Goal: Task Accomplishment & Management: Manage account settings

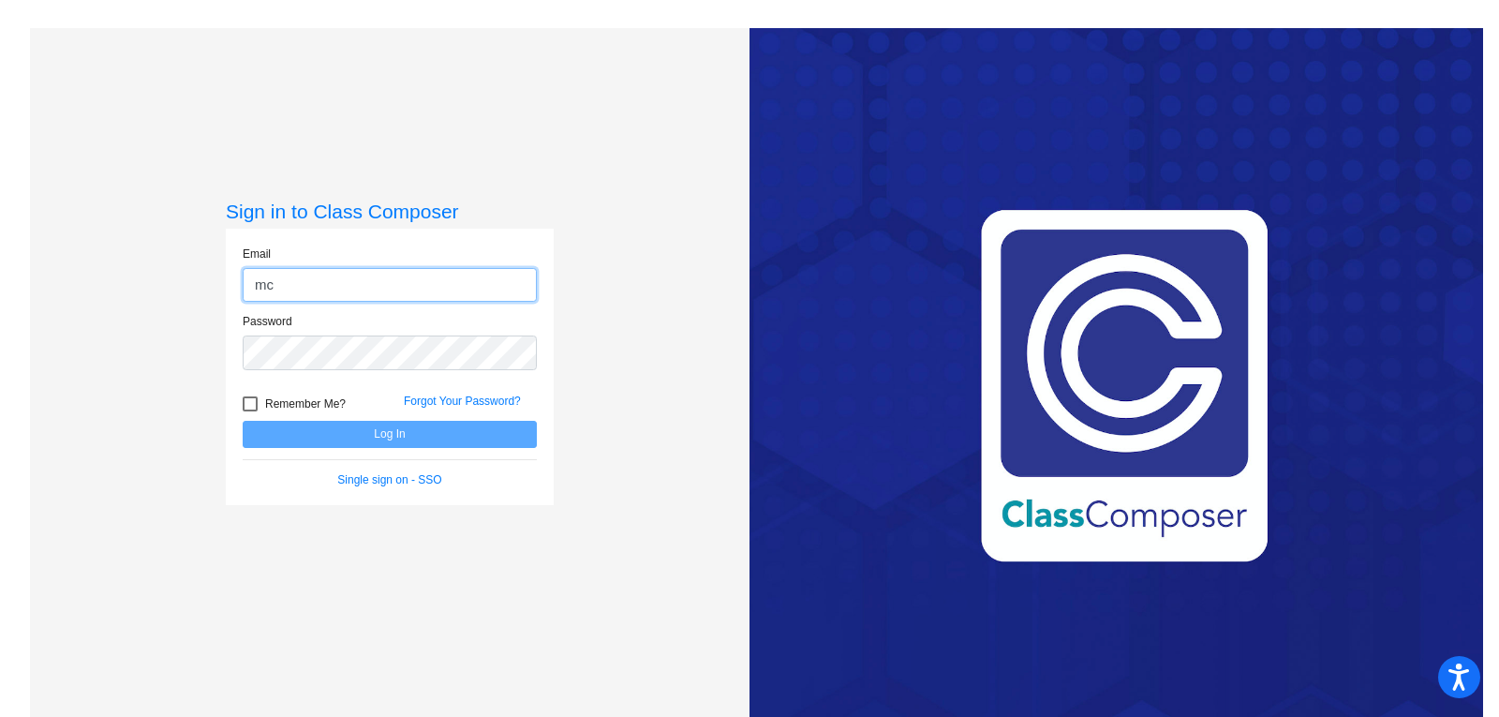
type input "[EMAIL_ADDRESS][DOMAIN_NAME]"
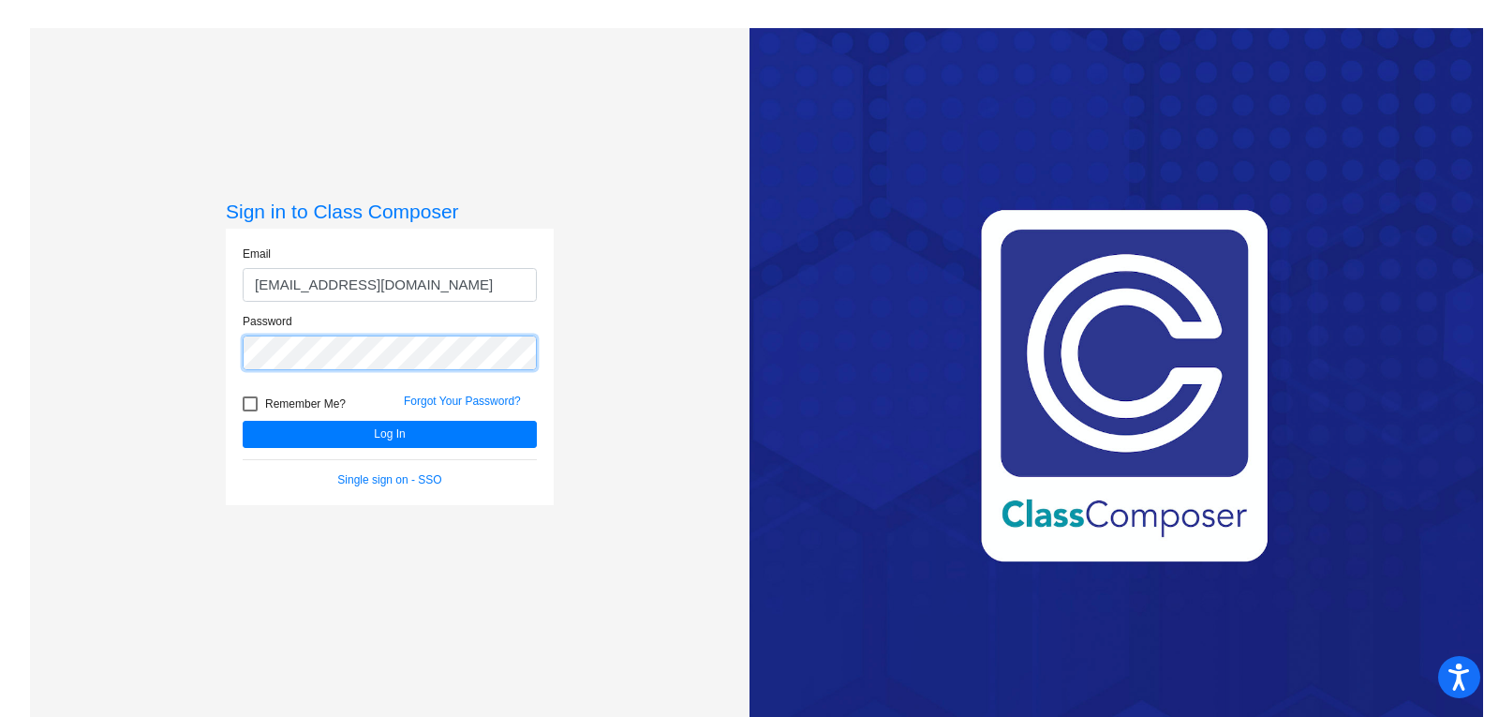
click at [243, 421] on button "Log In" at bounding box center [390, 434] width 294 height 27
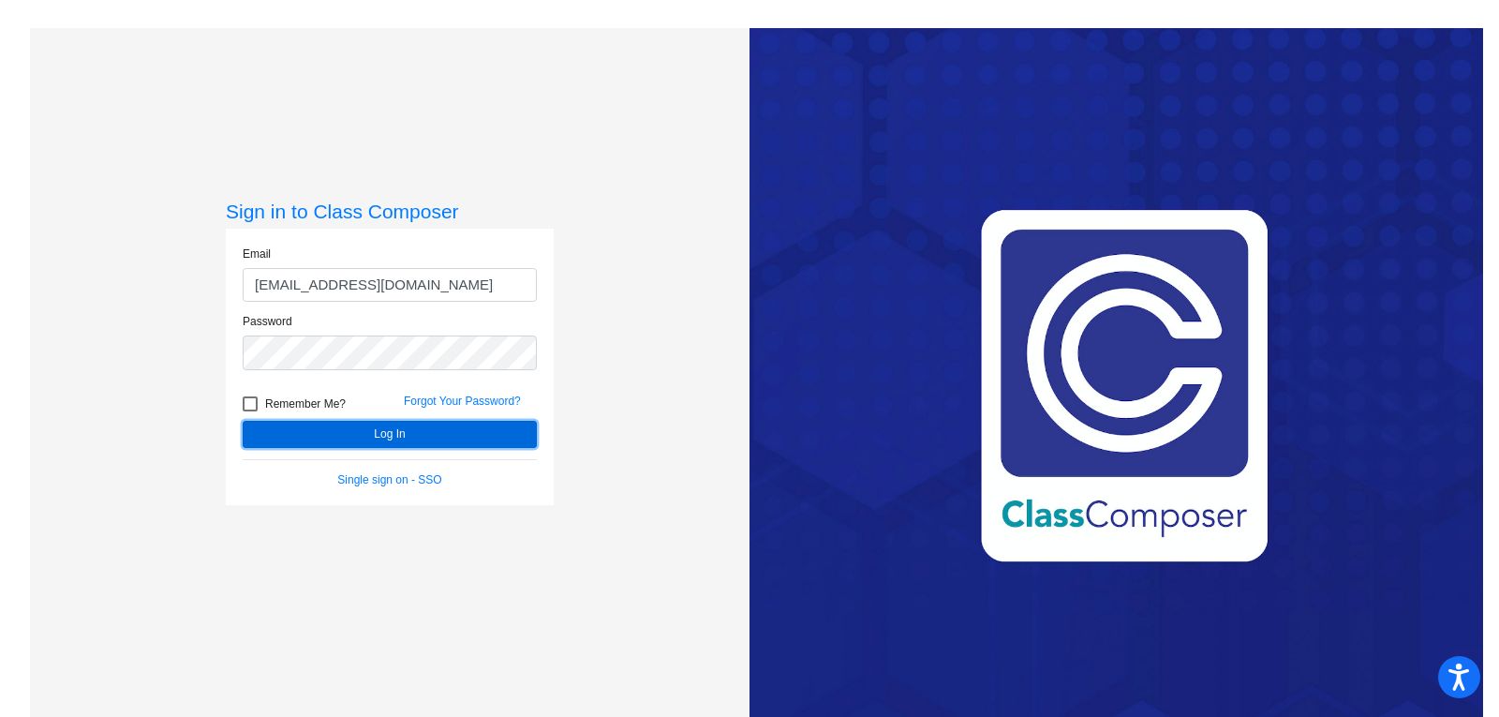
click at [350, 427] on button "Log In" at bounding box center [390, 434] width 294 height 27
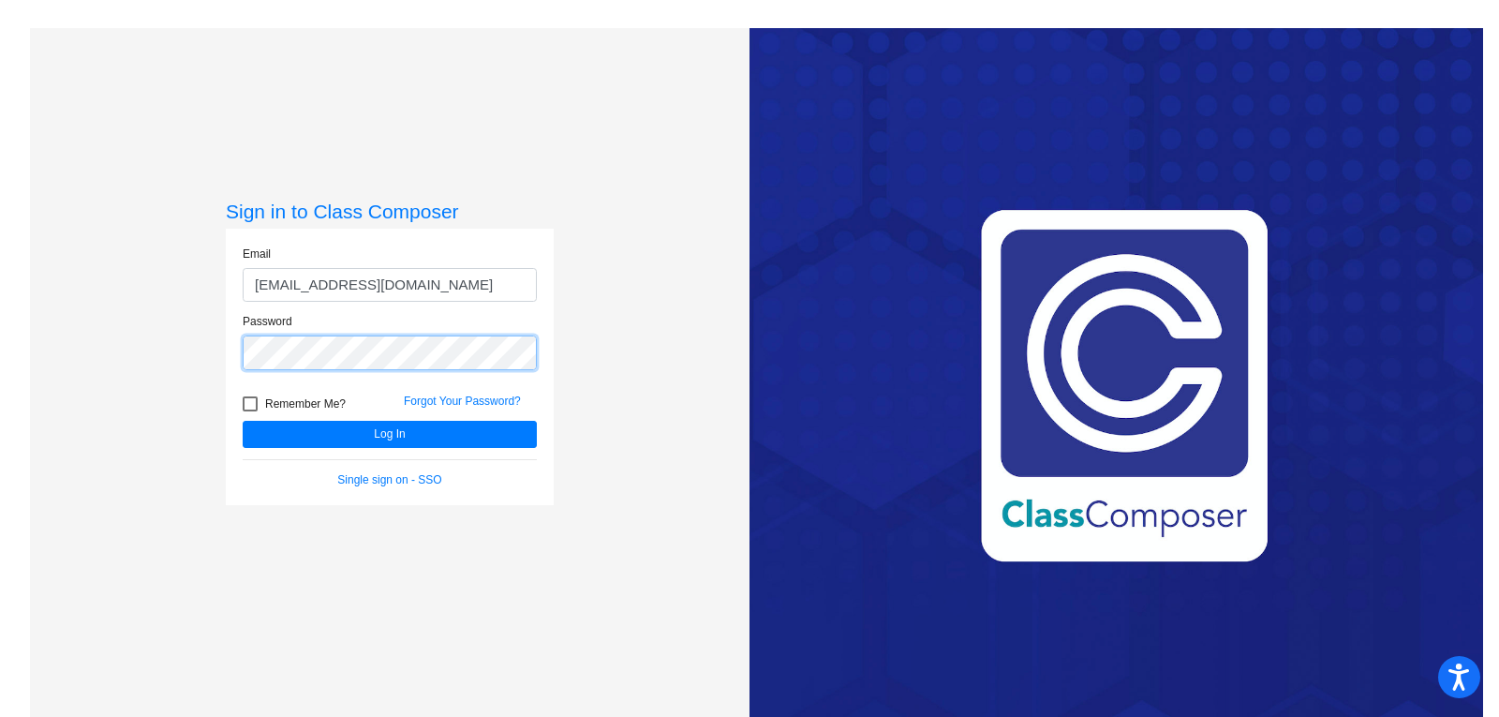
click at [243, 421] on button "Log In" at bounding box center [390, 434] width 294 height 27
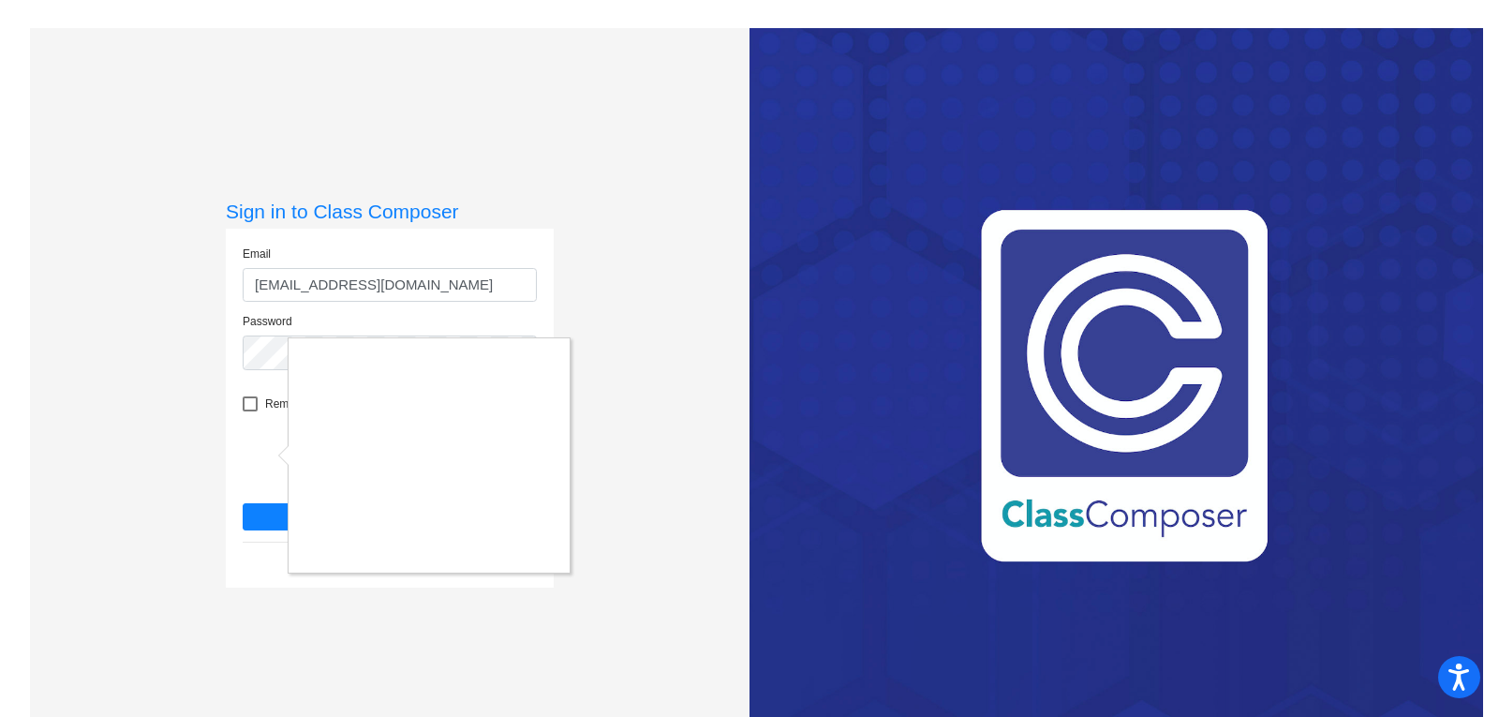
click at [607, 331] on div at bounding box center [749, 358] width 1499 height 717
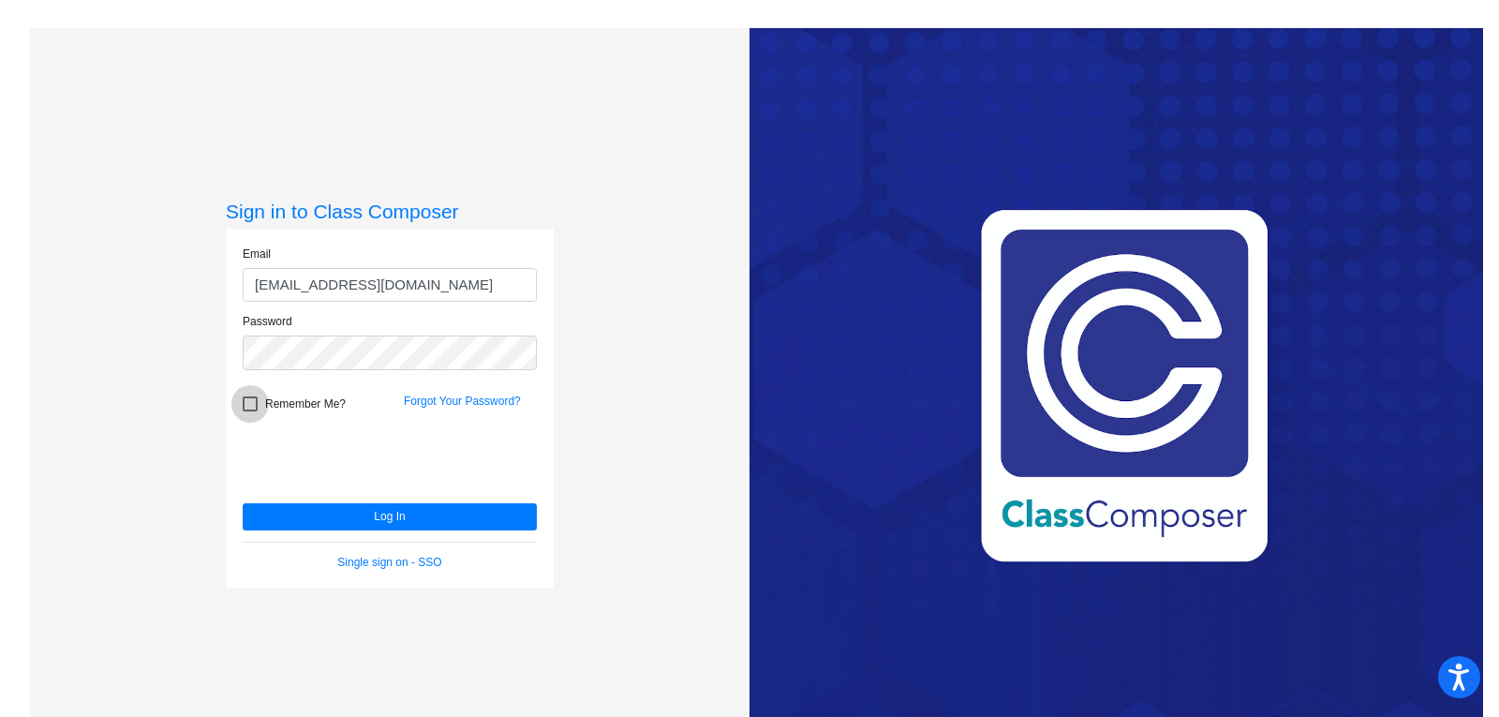
click at [250, 403] on div at bounding box center [250, 403] width 15 height 15
click at [250, 411] on input "Remember Me?" at bounding box center [249, 411] width 1 height 1
checkbox input "true"
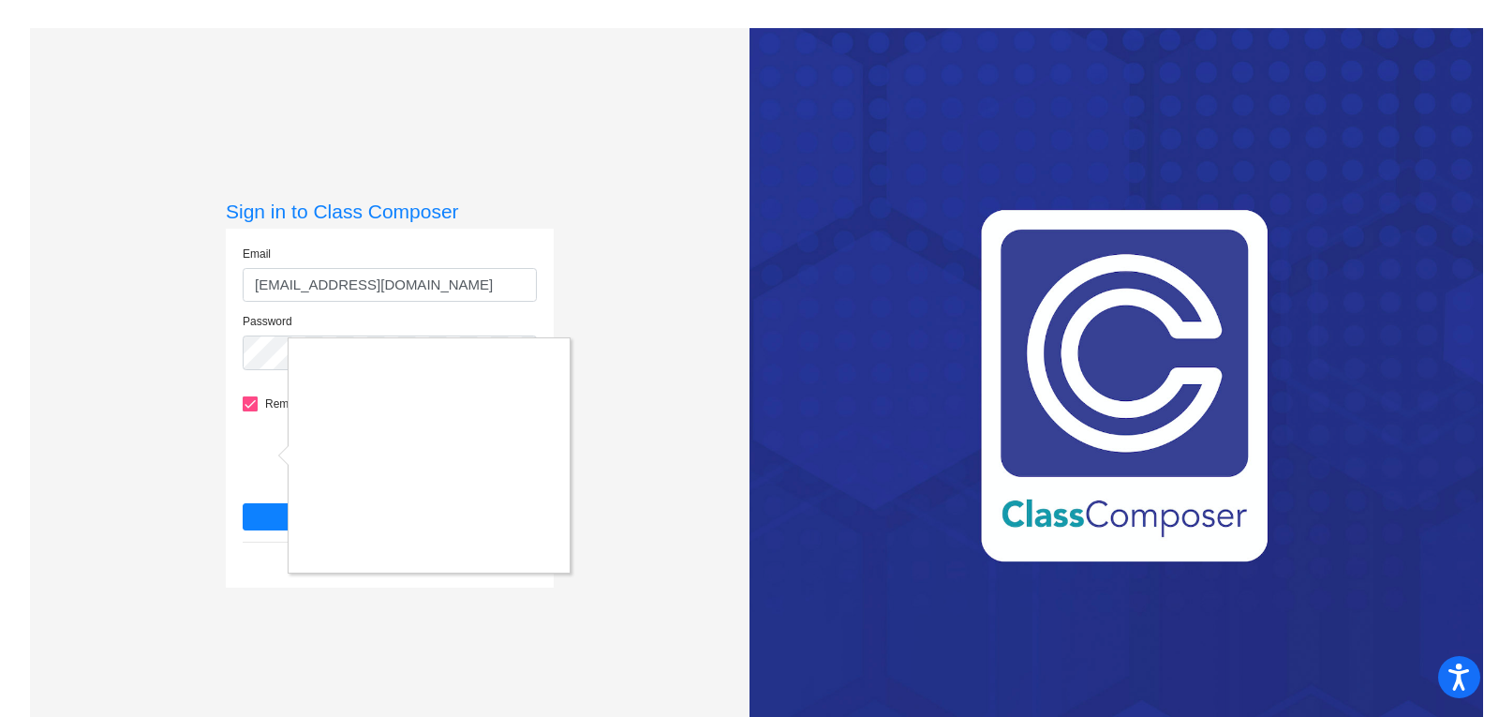
click at [266, 508] on div at bounding box center [749, 358] width 1499 height 717
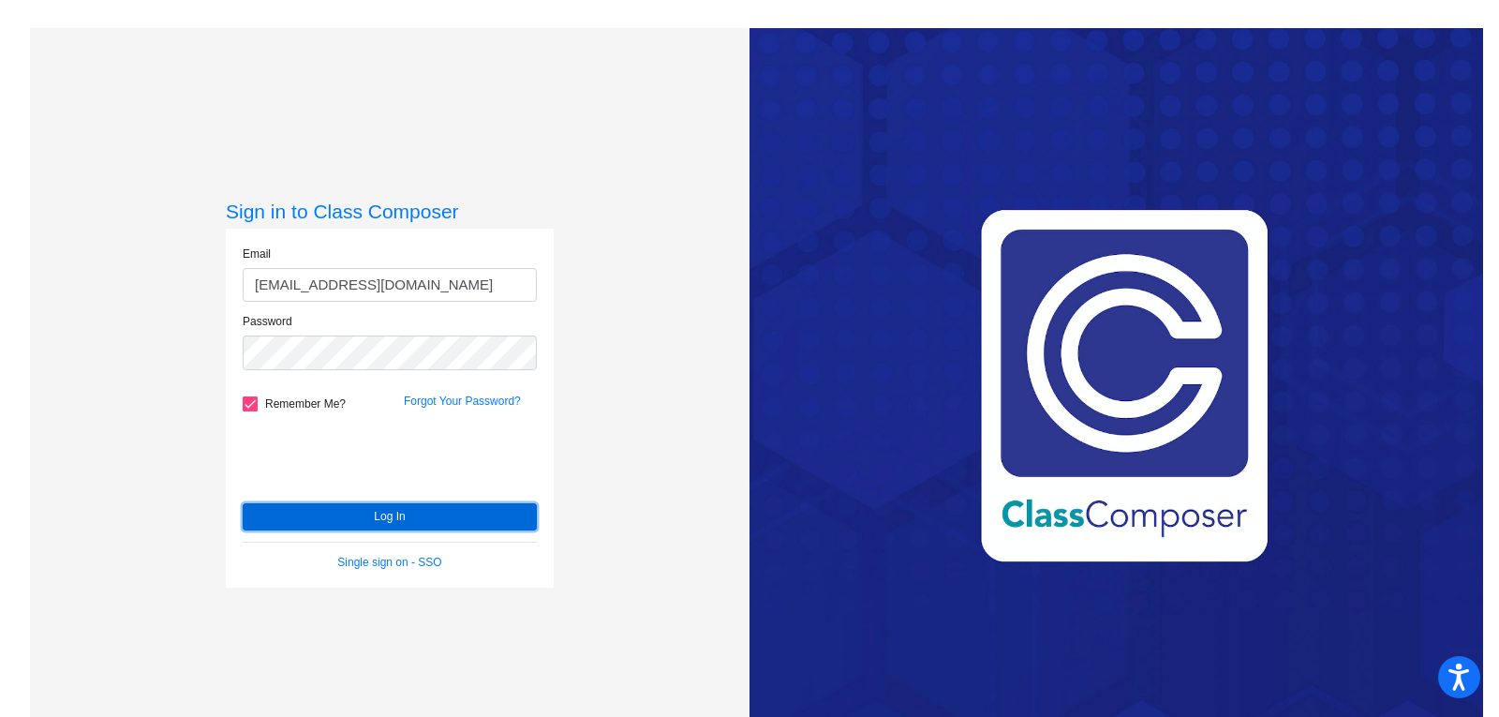
click at [266, 508] on button "Log In" at bounding box center [390, 516] width 294 height 27
